Goal: Navigation & Orientation: Find specific page/section

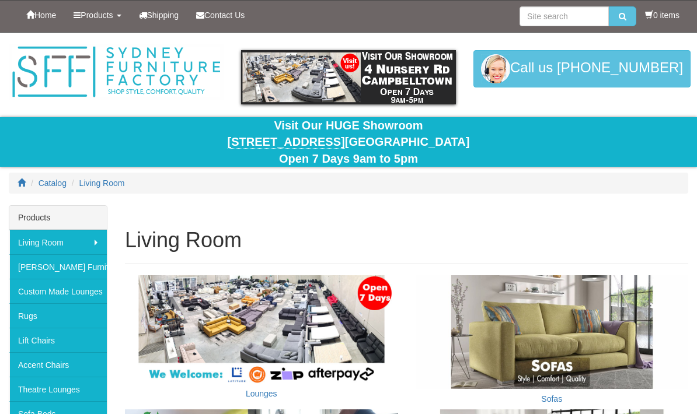
click at [121, 17] on b at bounding box center [119, 16] width 5 height 2
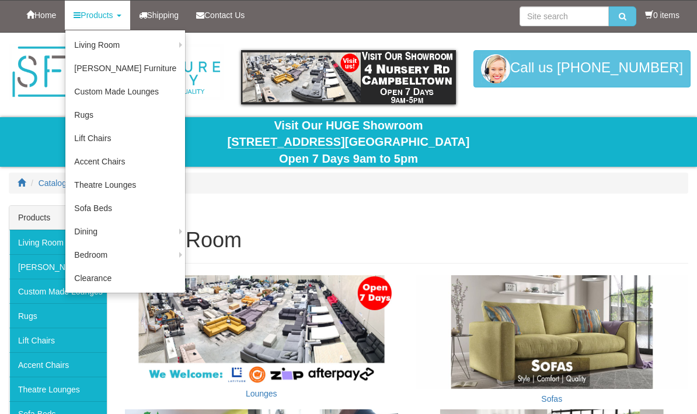
click at [153, 40] on link "Living Room" at bounding box center [125, 44] width 120 height 23
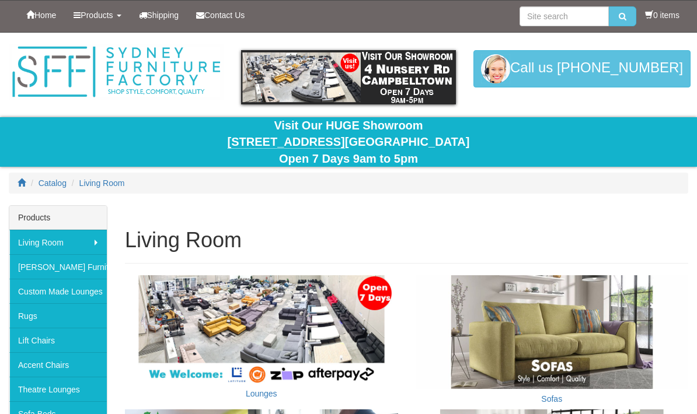
click at [123, 4] on link "Products" at bounding box center [97, 15] width 65 height 29
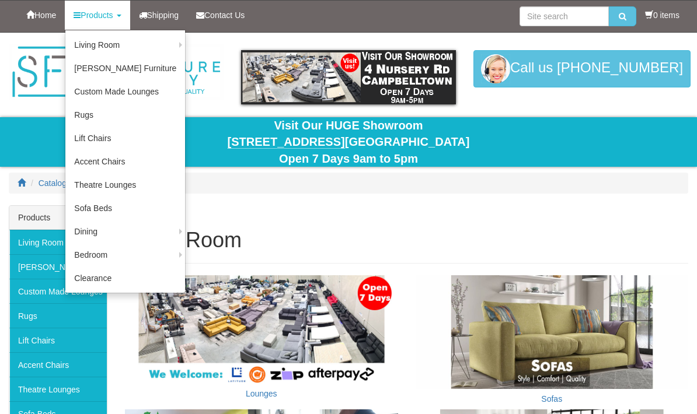
click at [0, 0] on link "Entertainment Units" at bounding box center [0, 0] width 0 height 0
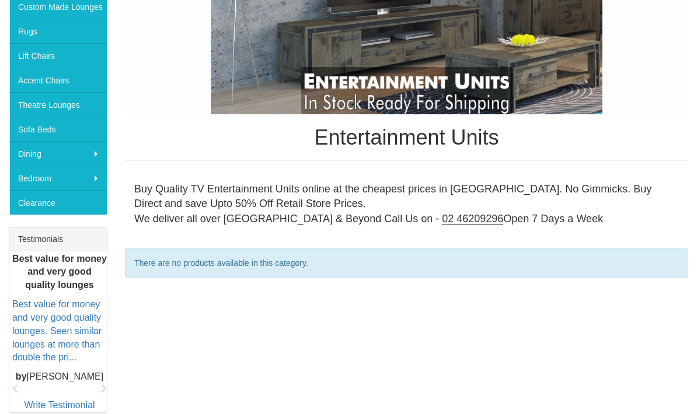
scroll to position [148, 0]
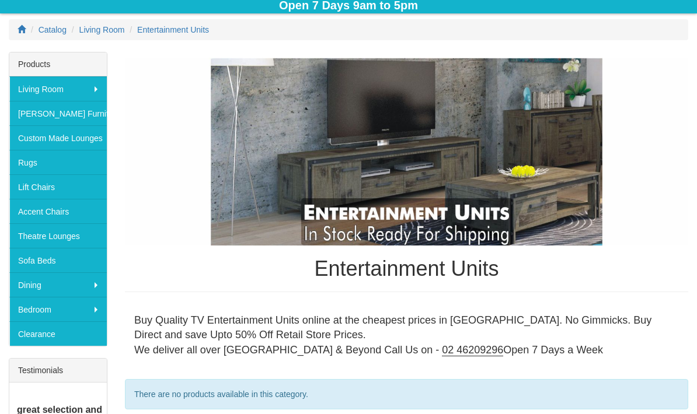
click at [432, 142] on img at bounding box center [406, 152] width 563 height 188
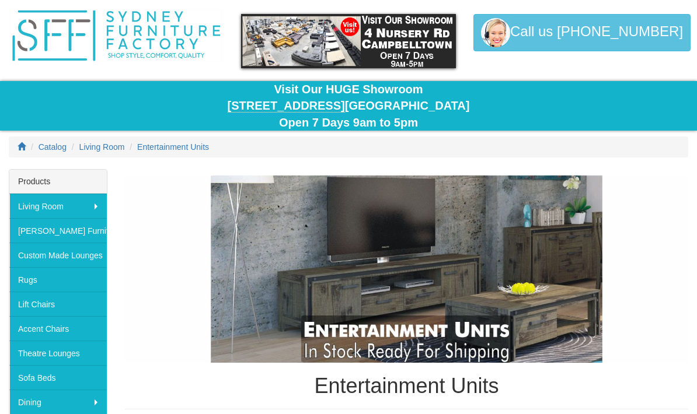
scroll to position [0, 0]
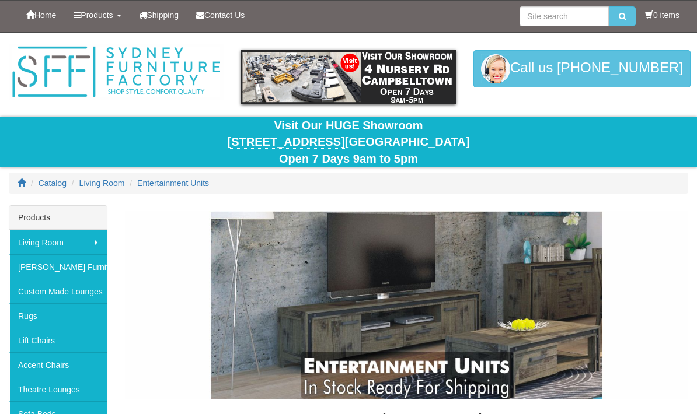
click at [120, 15] on link "Products" at bounding box center [97, 15] width 65 height 29
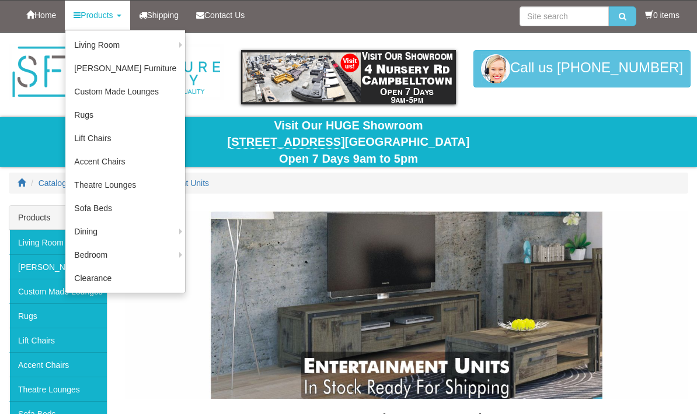
click at [96, 233] on link "Dining" at bounding box center [125, 231] width 120 height 23
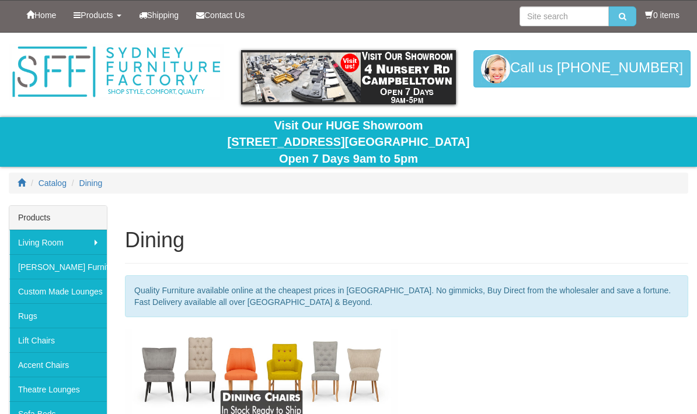
click at [118, 12] on link "Products" at bounding box center [97, 15] width 65 height 29
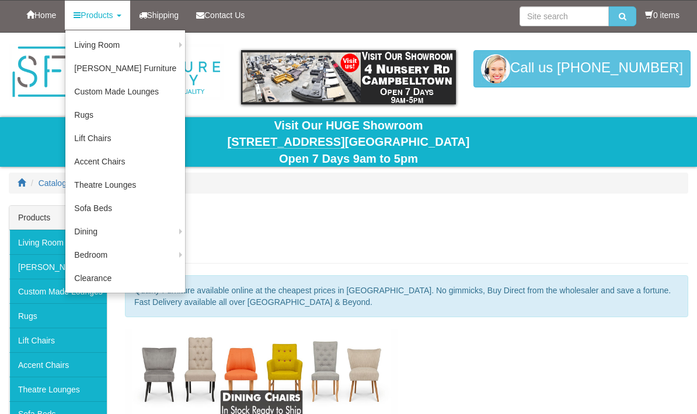
click at [88, 284] on link "Clearance" at bounding box center [125, 278] width 120 height 23
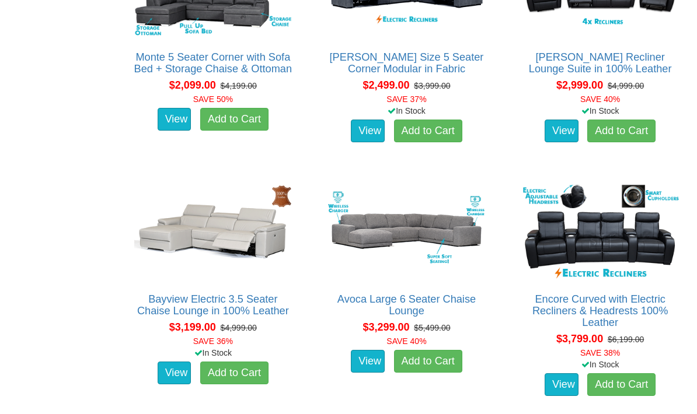
scroll to position [777, 0]
